Goal: Transaction & Acquisition: Purchase product/service

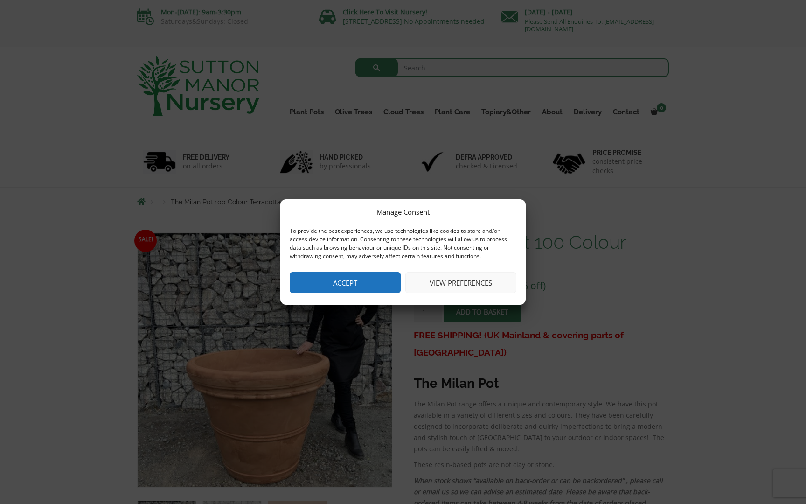
click at [319, 285] on button "Accept" at bounding box center [345, 282] width 111 height 21
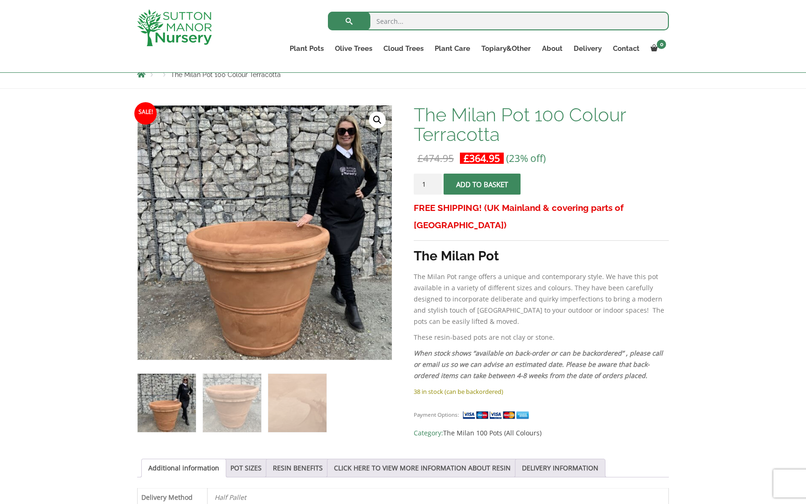
scroll to position [116, 0]
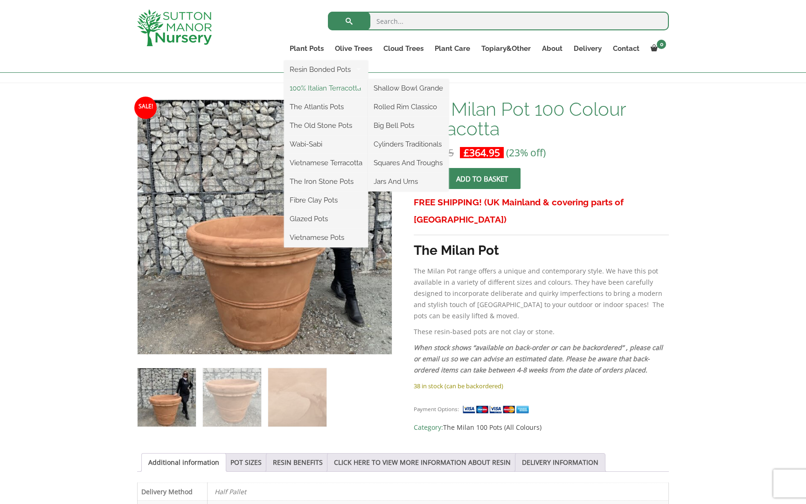
click at [313, 86] on link "100% Italian Terracotta" at bounding box center [326, 88] width 84 height 14
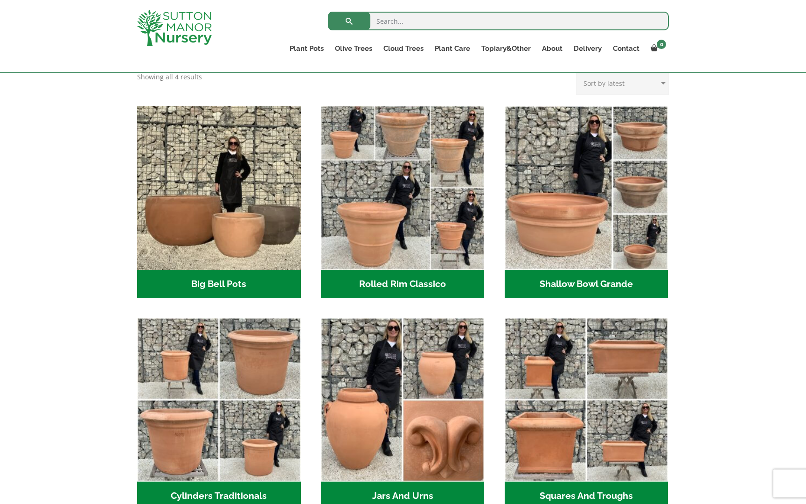
scroll to position [245, 0]
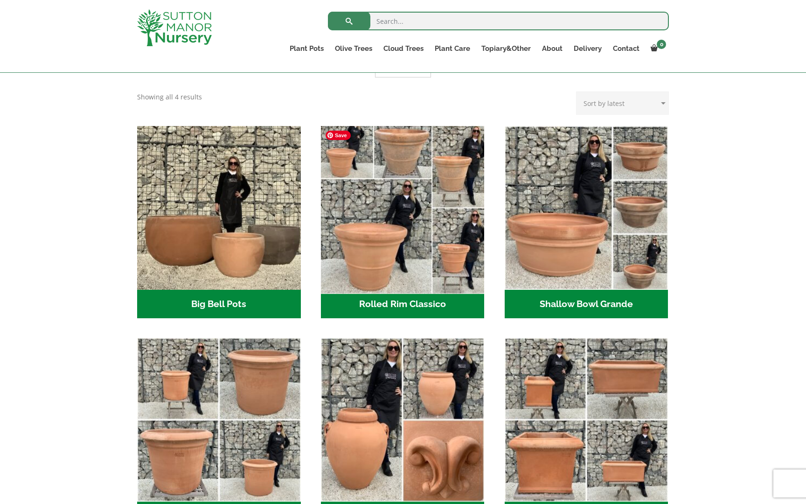
click at [411, 227] on img "Visit product category Rolled Rim Classico" at bounding box center [403, 208] width 172 height 172
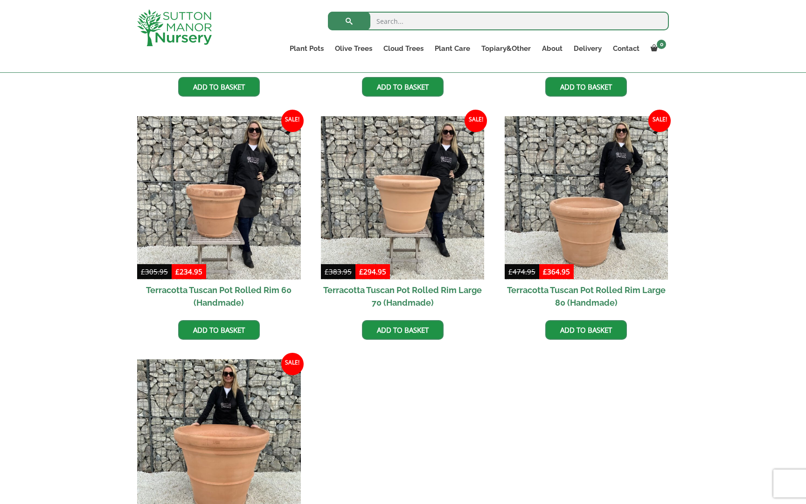
scroll to position [628, 0]
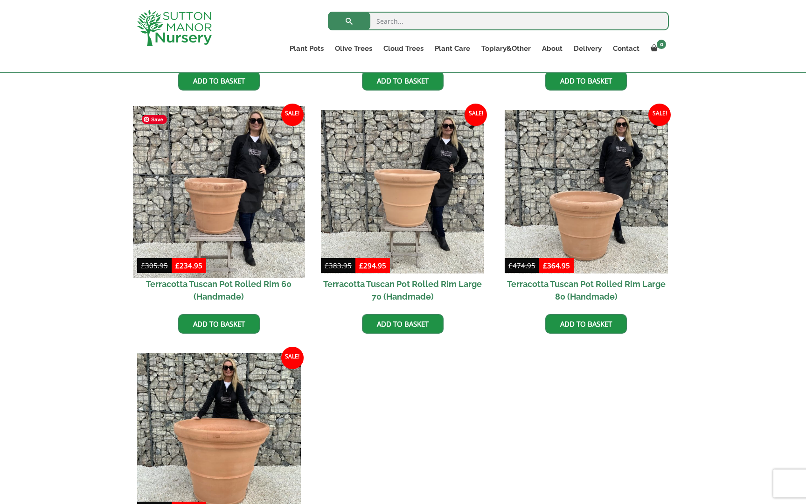
click at [248, 217] on img at bounding box center [219, 192] width 172 height 172
